Goal: Information Seeking & Learning: Learn about a topic

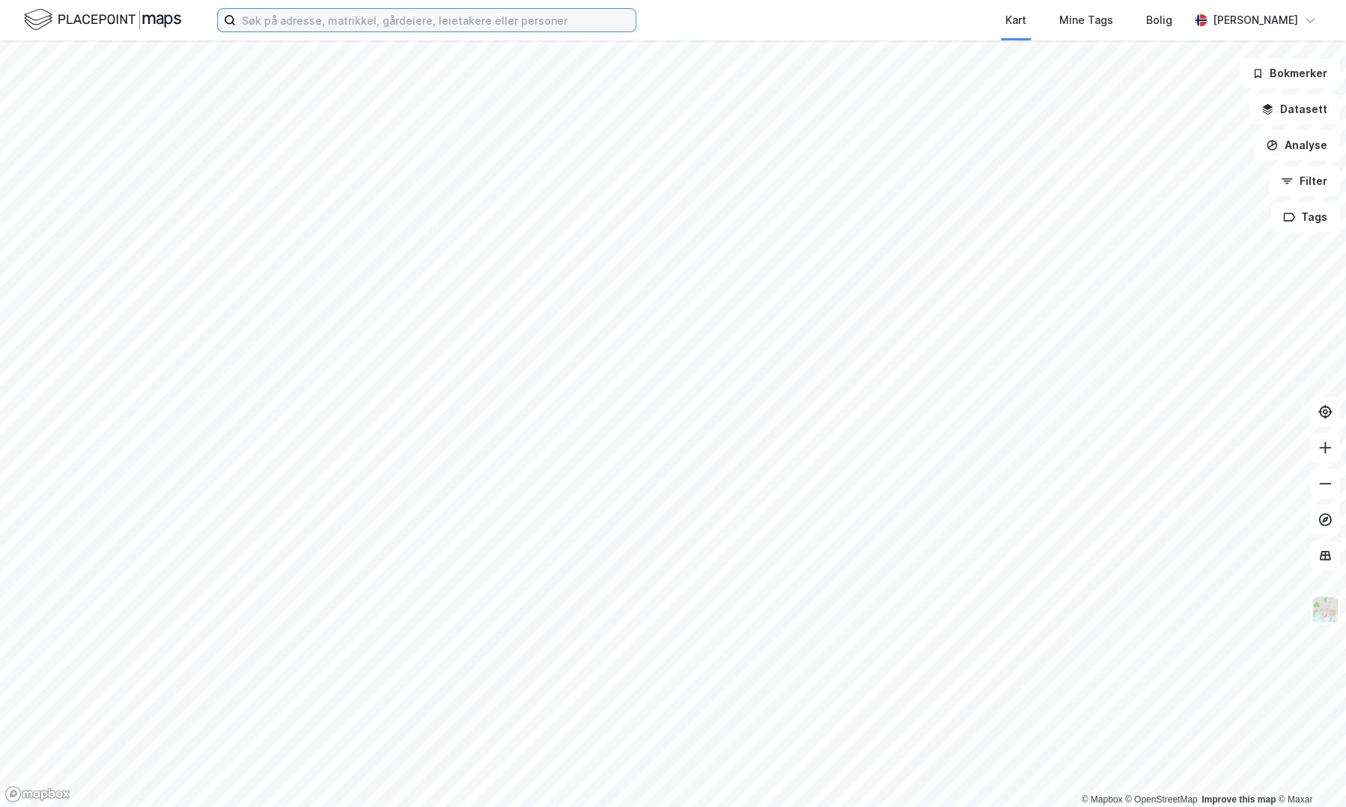
click at [373, 22] on input at bounding box center [436, 20] width 400 height 22
paste input "[DEMOGRAPHIC_DATA][GEOGRAPHIC_DATA][STREET_ADDRESS]"
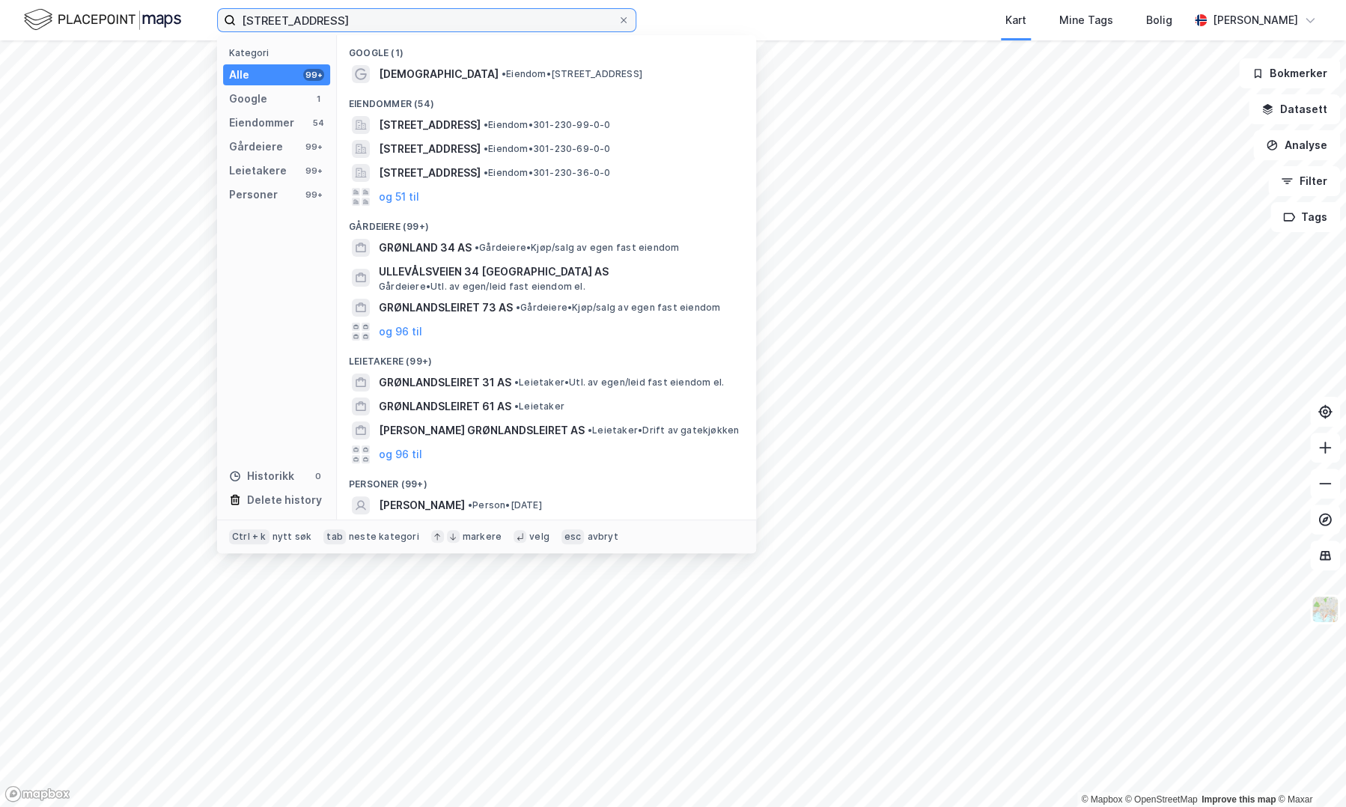
type input "[STREET_ADDRESS]"
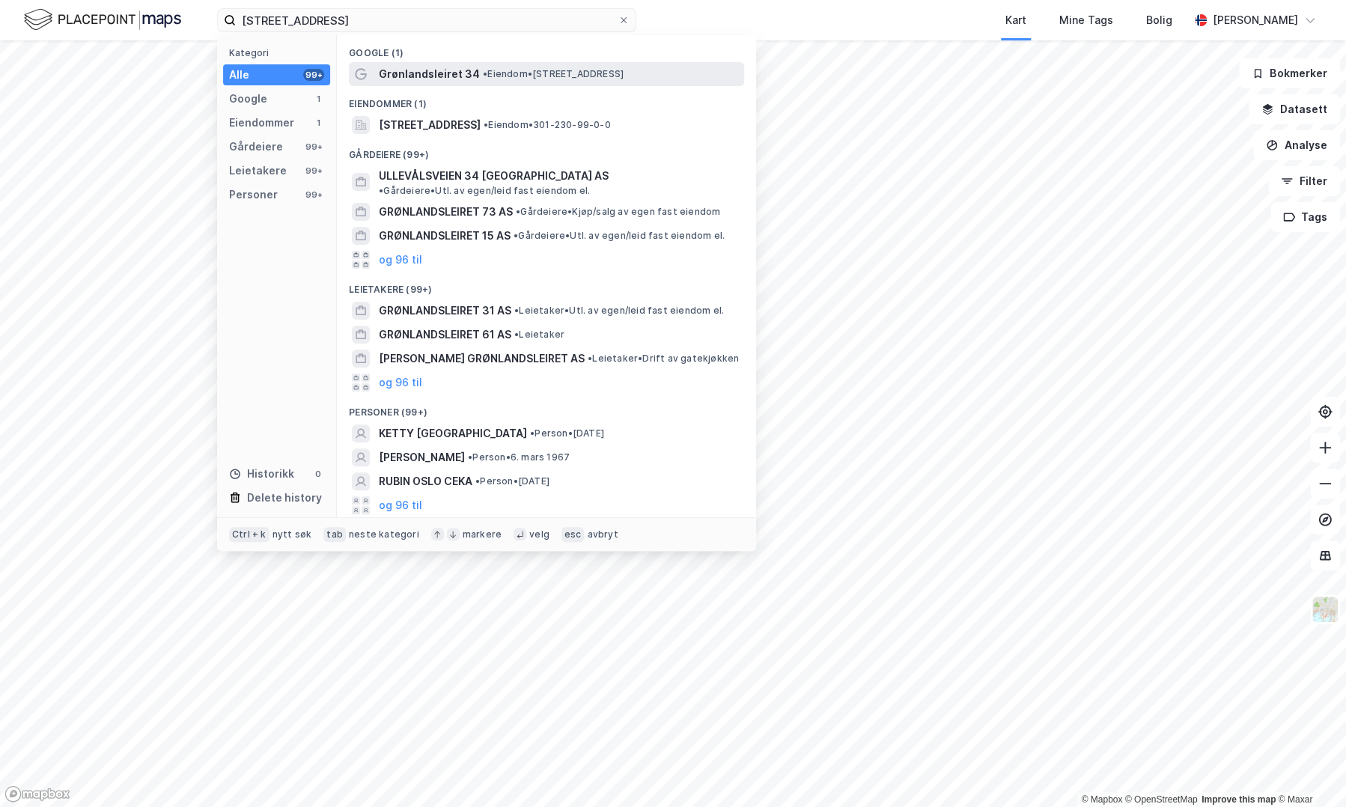
click at [465, 82] on span "Grønlandsleiret 34" at bounding box center [429, 74] width 101 height 18
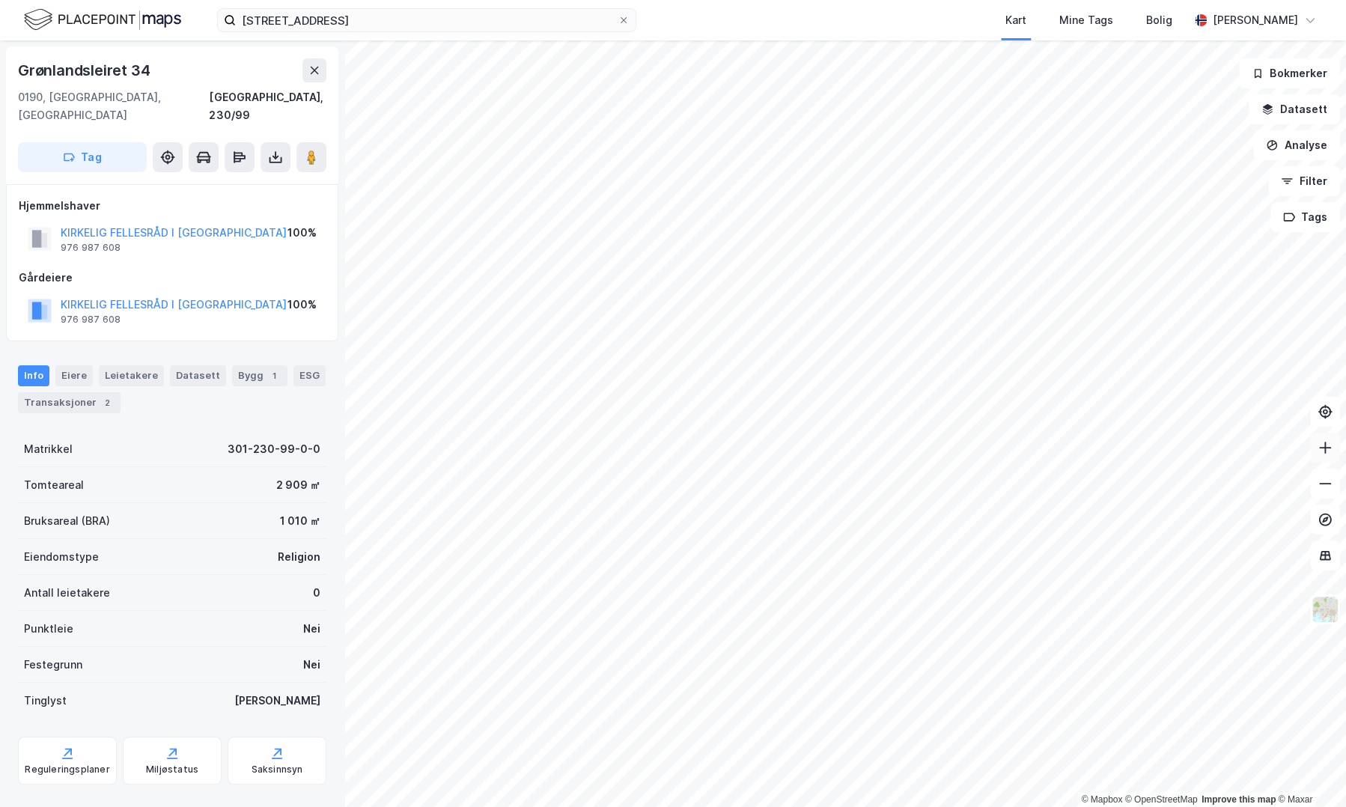
click at [1316, 447] on button at bounding box center [1325, 448] width 30 height 30
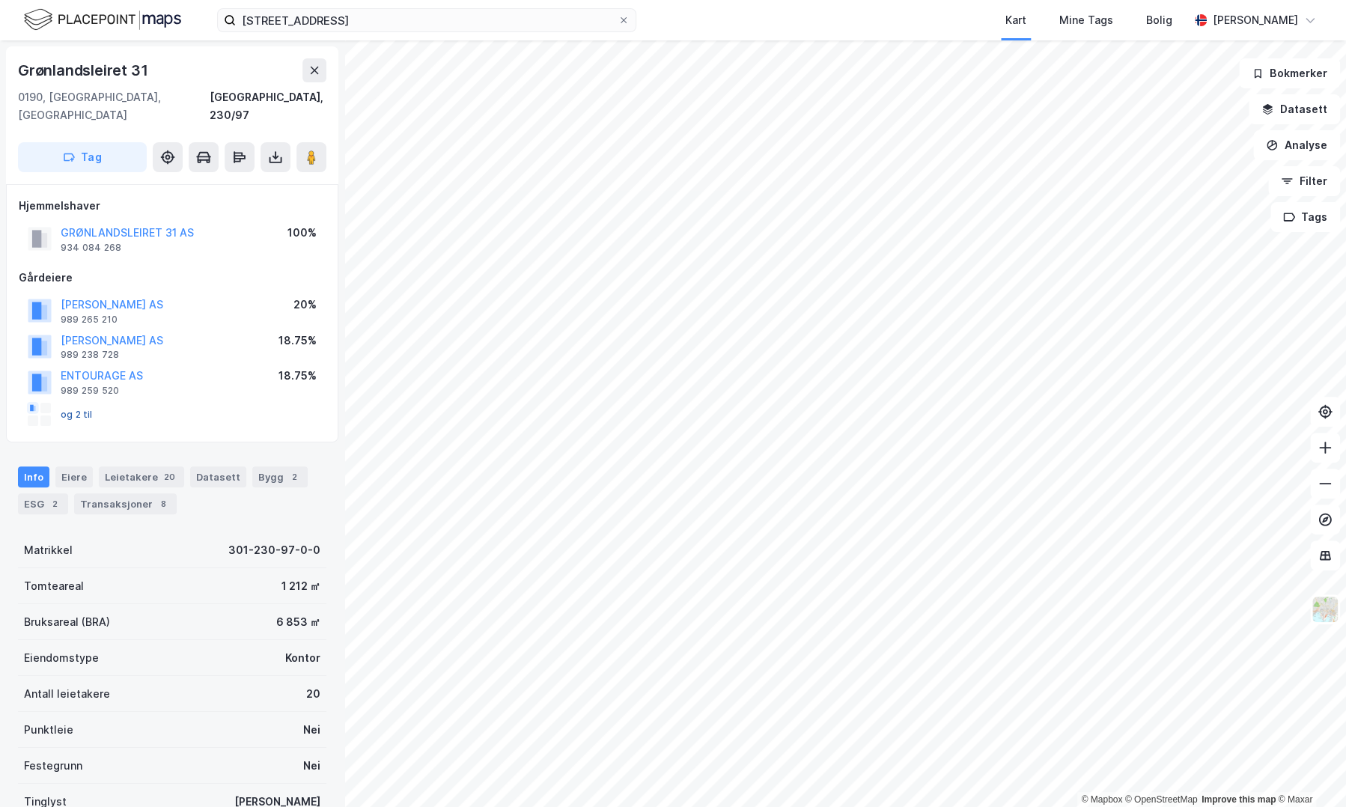
click at [0, 0] on button "og 2 til" at bounding box center [0, 0] width 0 height 0
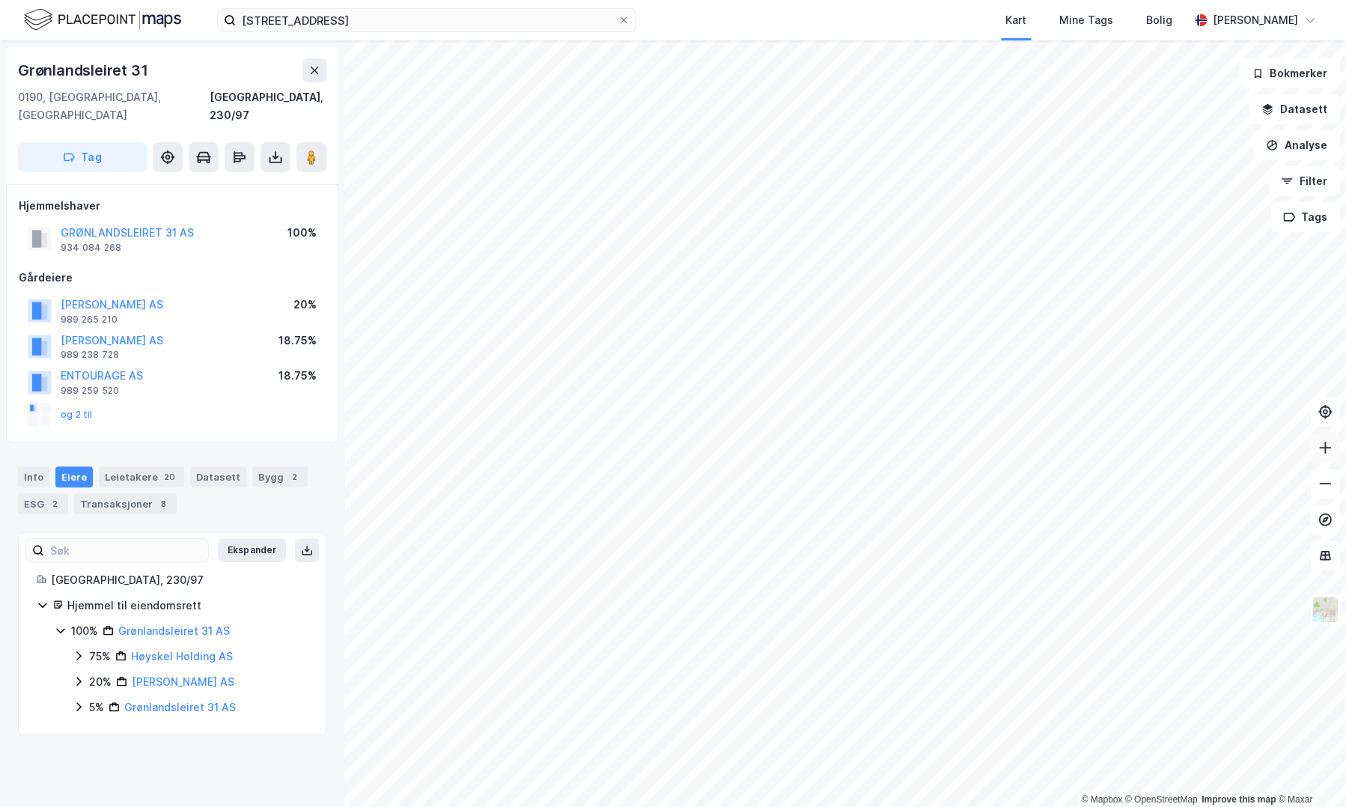
click at [1316, 447] on button at bounding box center [1325, 448] width 30 height 30
click at [0, 0] on button "og 2 til" at bounding box center [0, 0] width 0 height 0
click at [0, 0] on button "GRØNLANDSLEIRET 31 AS" at bounding box center [0, 0] width 0 height 0
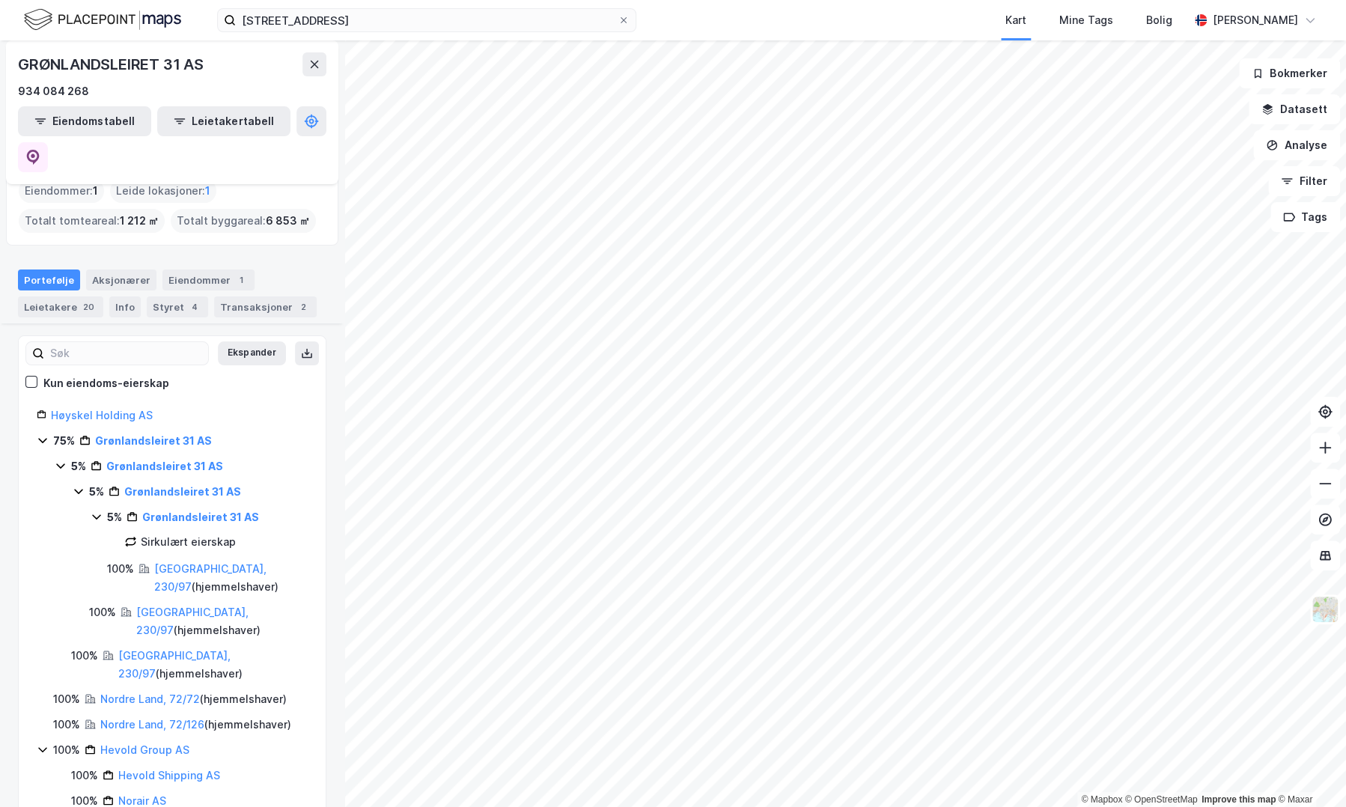
scroll to position [69, 0]
click at [141, 437] on link "Grønlandsleiret 31 AS" at bounding box center [153, 443] width 117 height 13
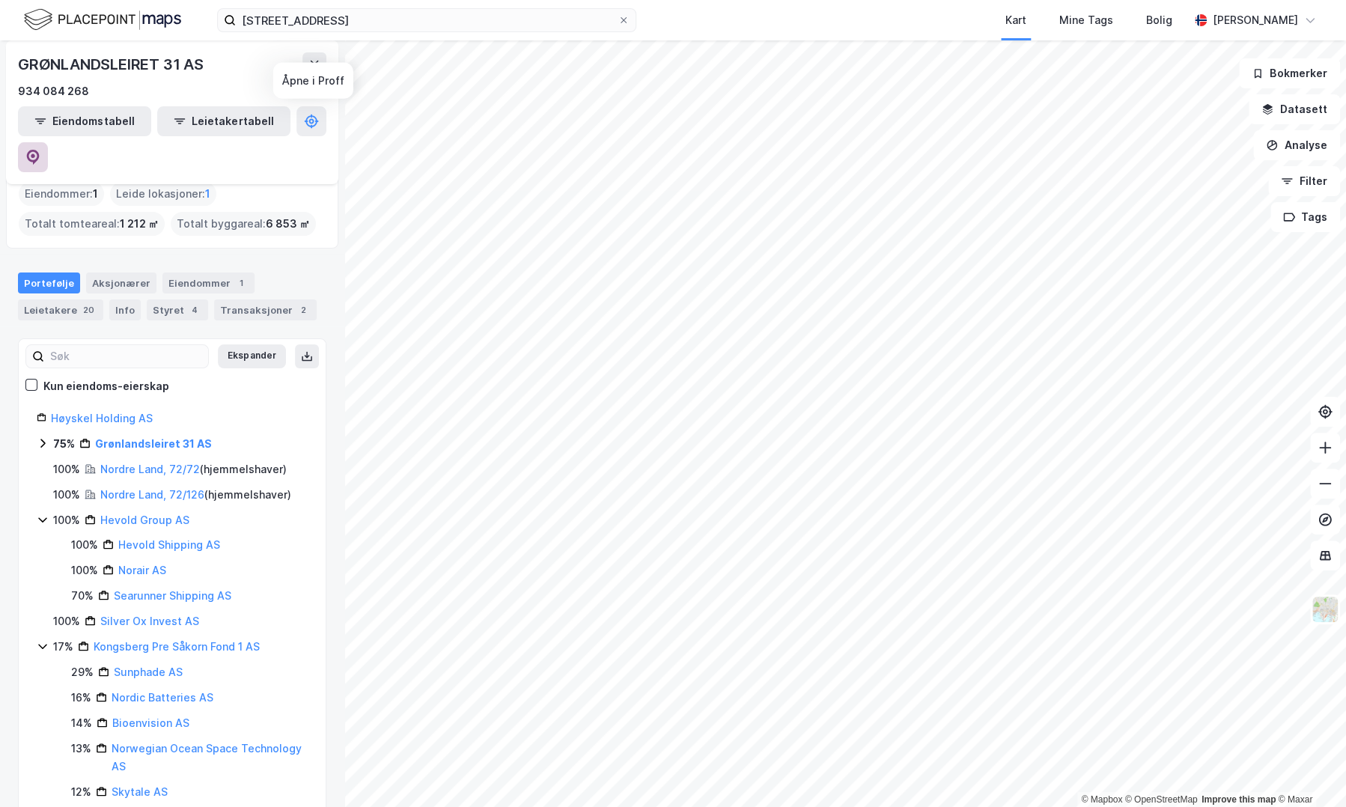
click at [40, 150] on icon at bounding box center [32, 157] width 15 height 15
click at [1326, 442] on icon at bounding box center [1324, 447] width 15 height 15
click at [1324, 456] on button at bounding box center [1325, 448] width 30 height 30
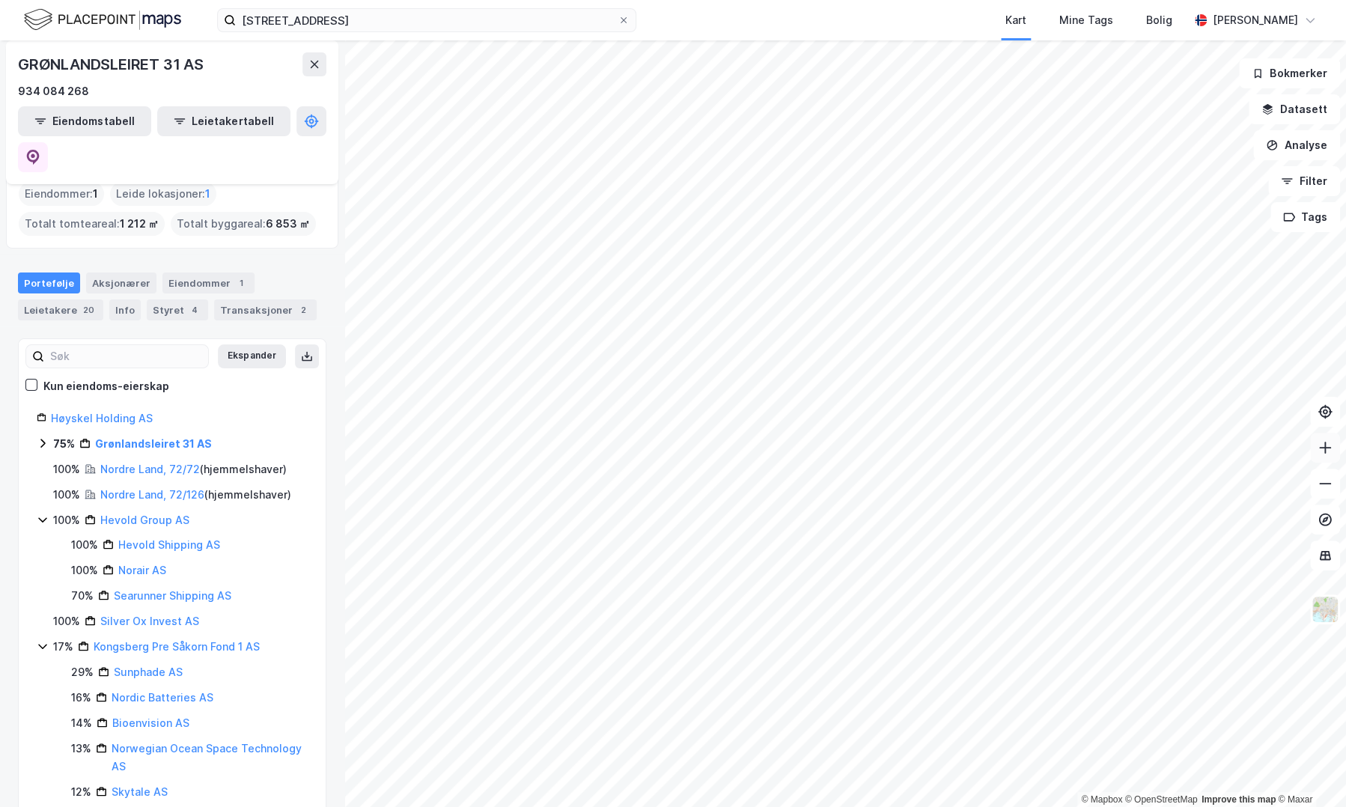
click at [1325, 451] on icon at bounding box center [1324, 447] width 15 height 15
click at [1317, 483] on icon at bounding box center [1324, 483] width 15 height 15
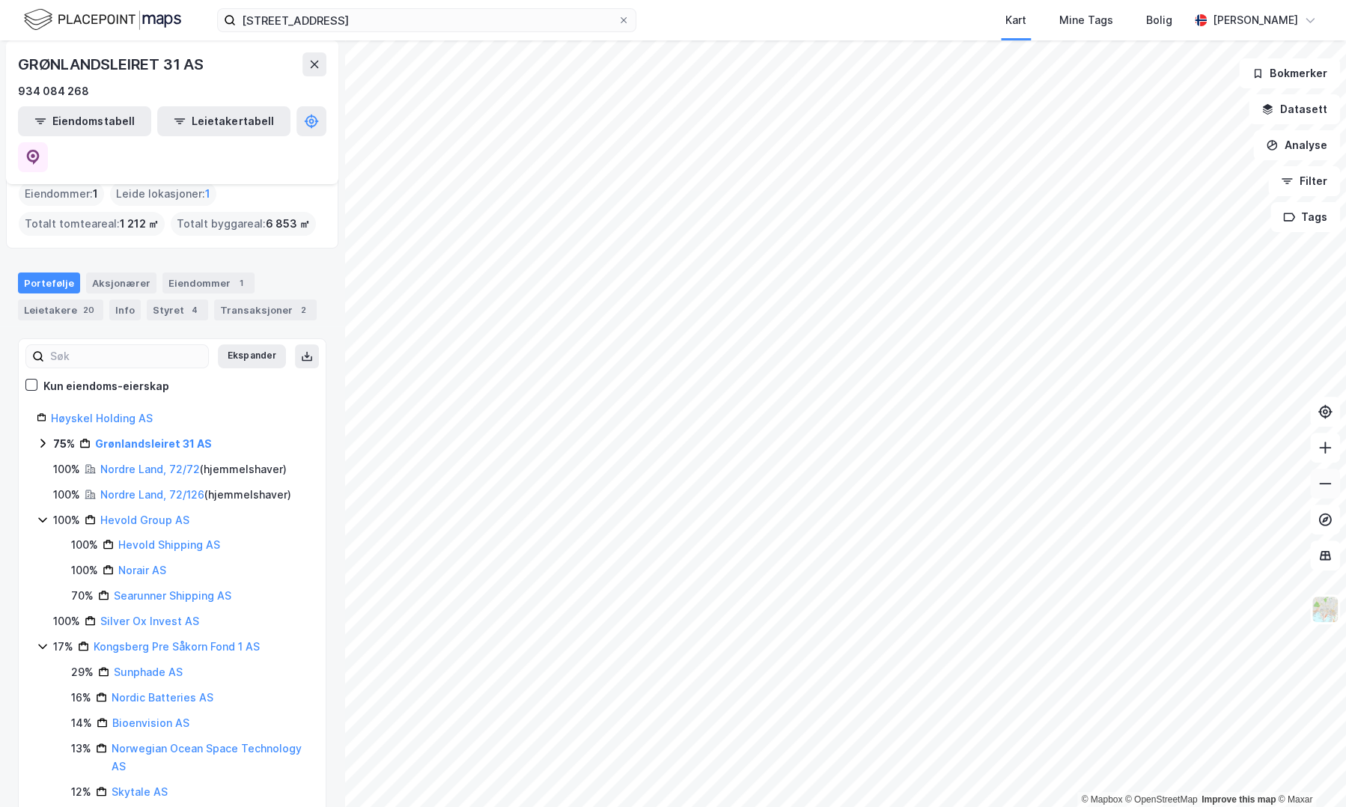
click at [1317, 483] on icon at bounding box center [1324, 483] width 15 height 15
